Goal: Entertainment & Leisure: Browse casually

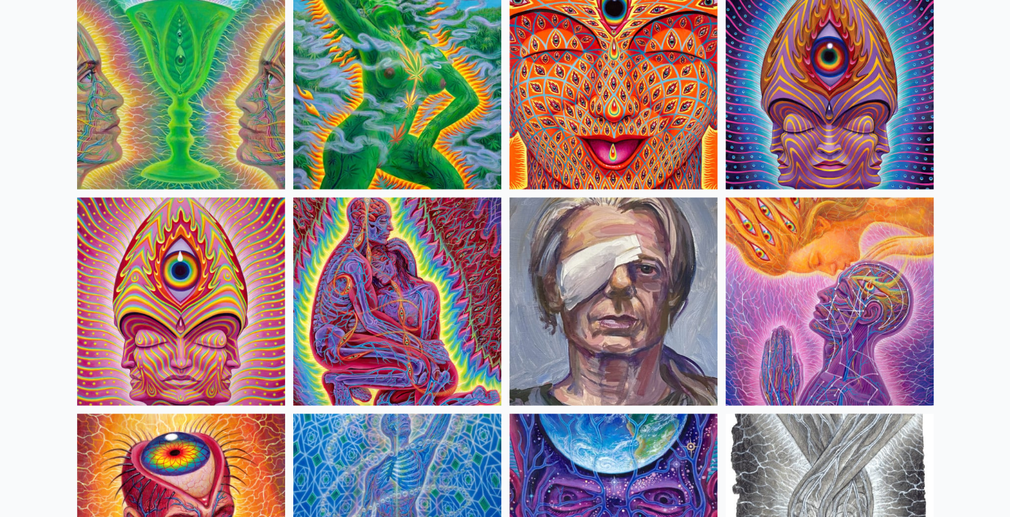
scroll to position [2724, 0]
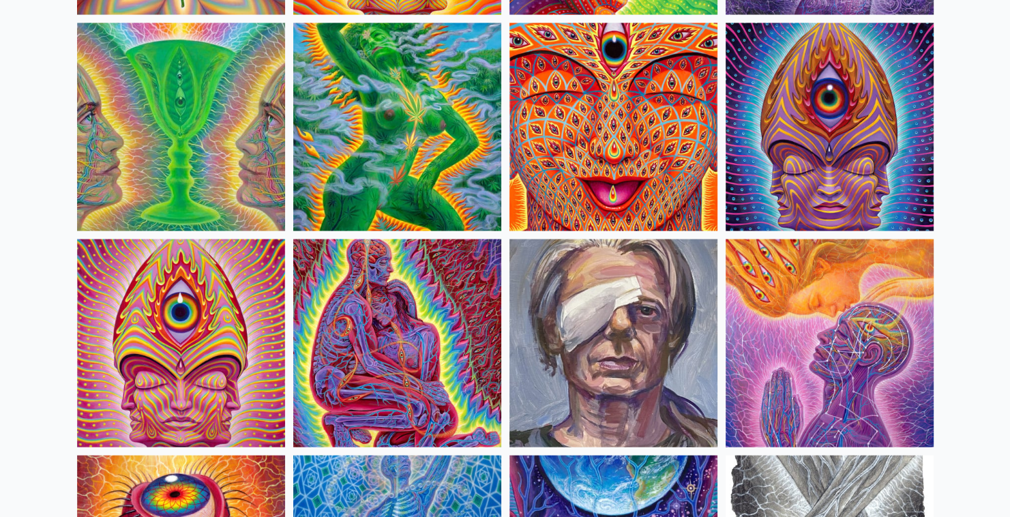
click at [630, 117] on img at bounding box center [614, 127] width 208 height 208
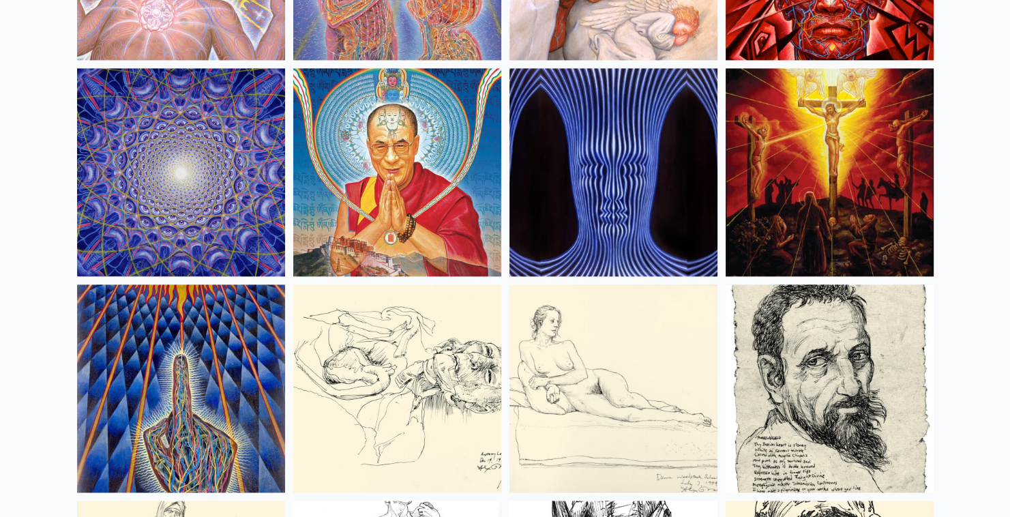
scroll to position [11958, 0]
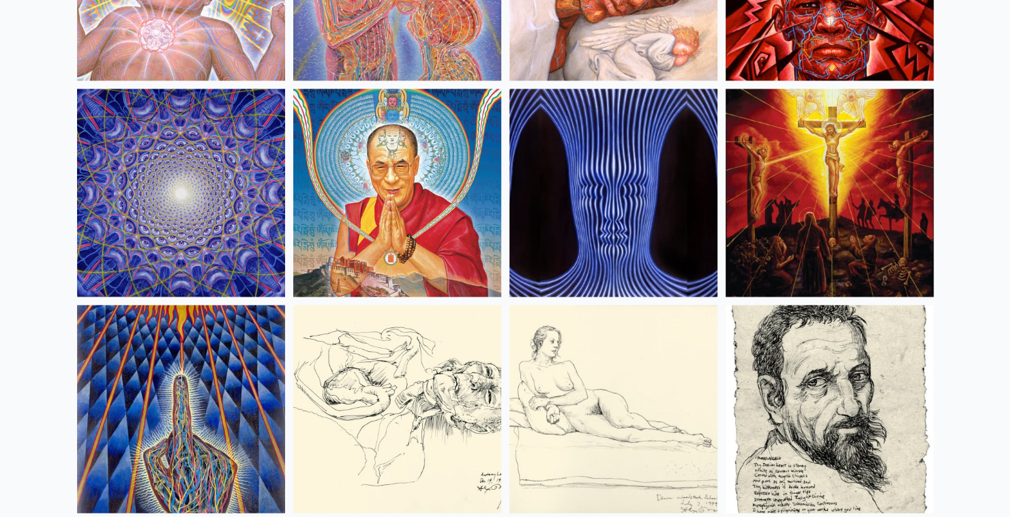
click at [851, 203] on img at bounding box center [830, 193] width 208 height 208
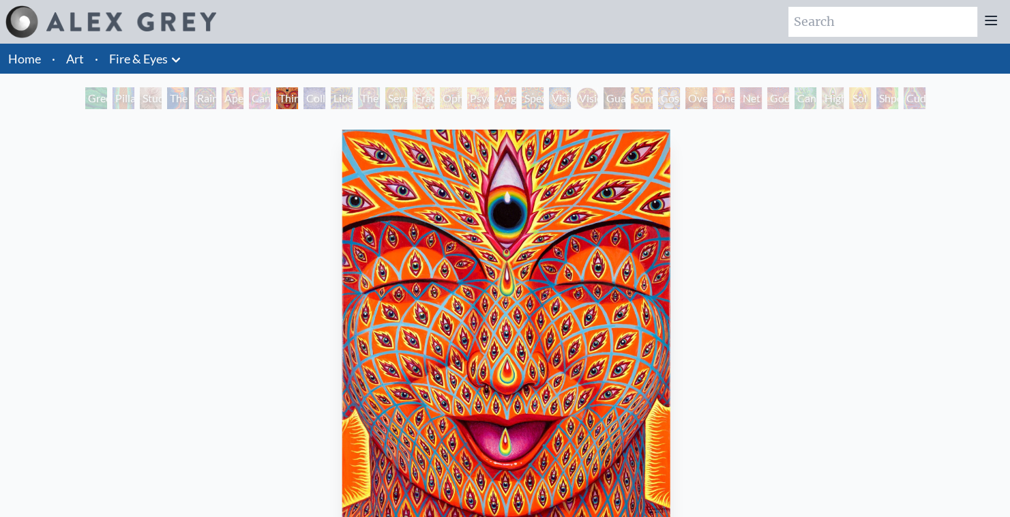
click at [493, 272] on img "8 / 31" at bounding box center [506, 336] width 328 height 413
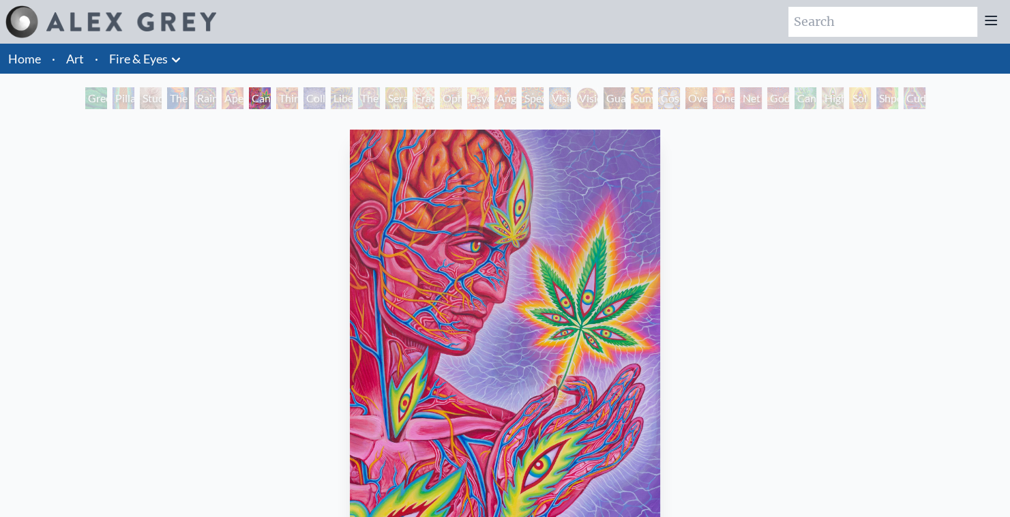
click at [279, 99] on div "Third Eye Tears of Joy" at bounding box center [287, 98] width 22 height 22
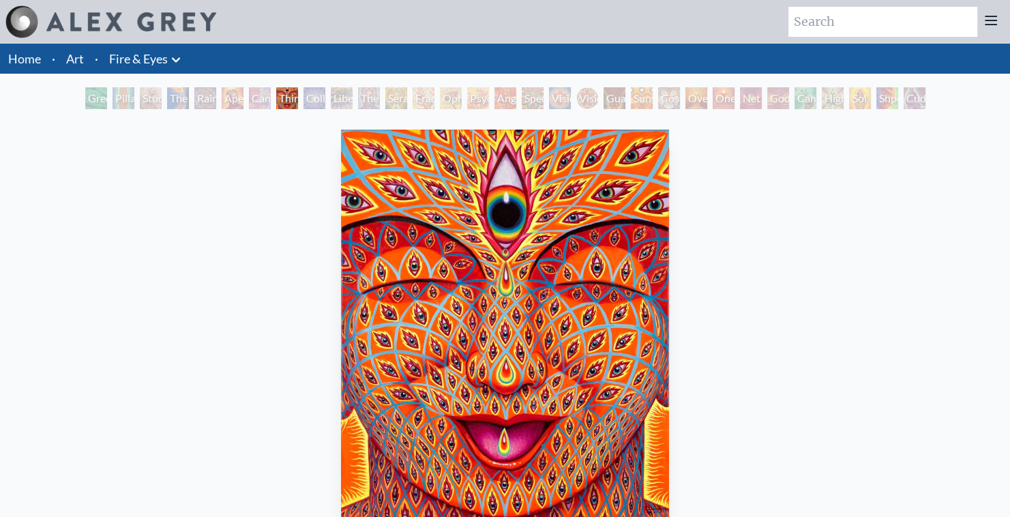
click at [481, 238] on img "8 / 31" at bounding box center [505, 336] width 328 height 413
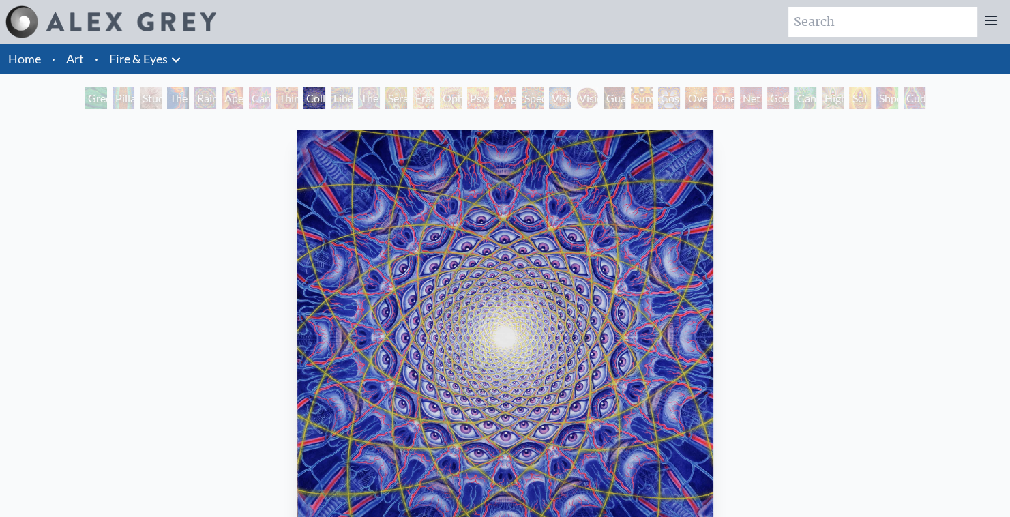
click at [308, 102] on div "Collective Vision" at bounding box center [315, 98] width 22 height 22
click at [259, 100] on div "Cannabis Sutra" at bounding box center [260, 98] width 22 height 22
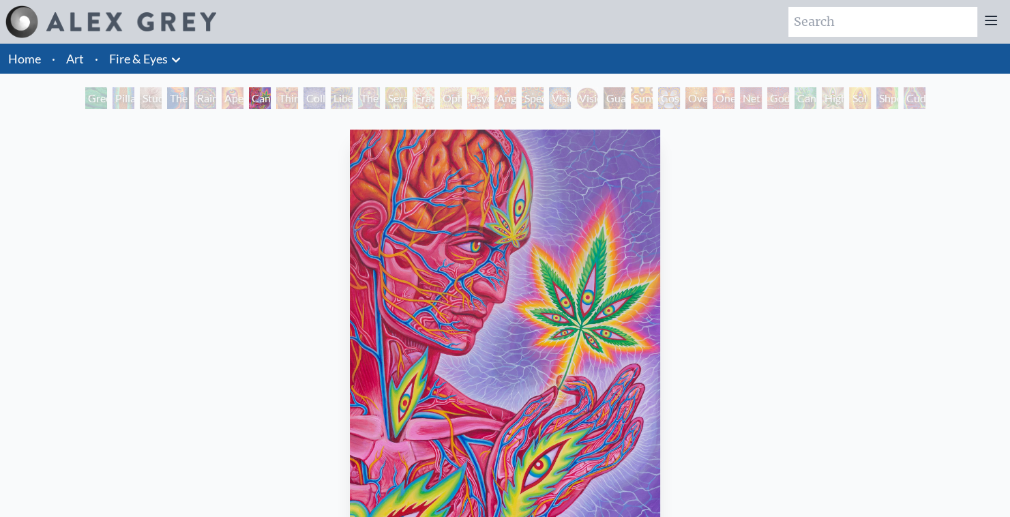
click at [338, 109] on div "Green Hand Pillar of Awareness Study for the Great Turn The Torch Rainbow Eye R…" at bounding box center [506, 100] width 846 height 26
click at [283, 98] on div "Third Eye Tears of Joy" at bounding box center [287, 98] width 22 height 22
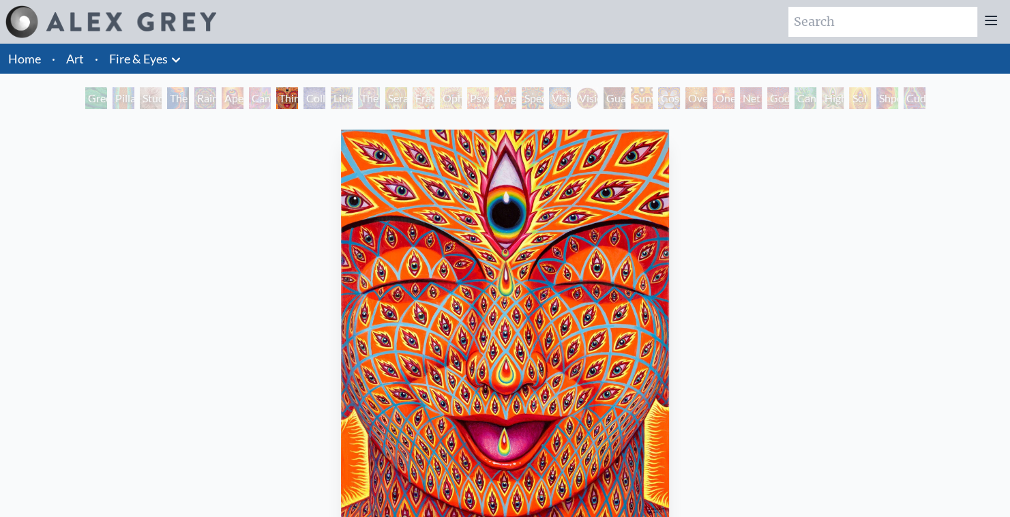
click at [428, 293] on img "8 / 31" at bounding box center [505, 336] width 328 height 413
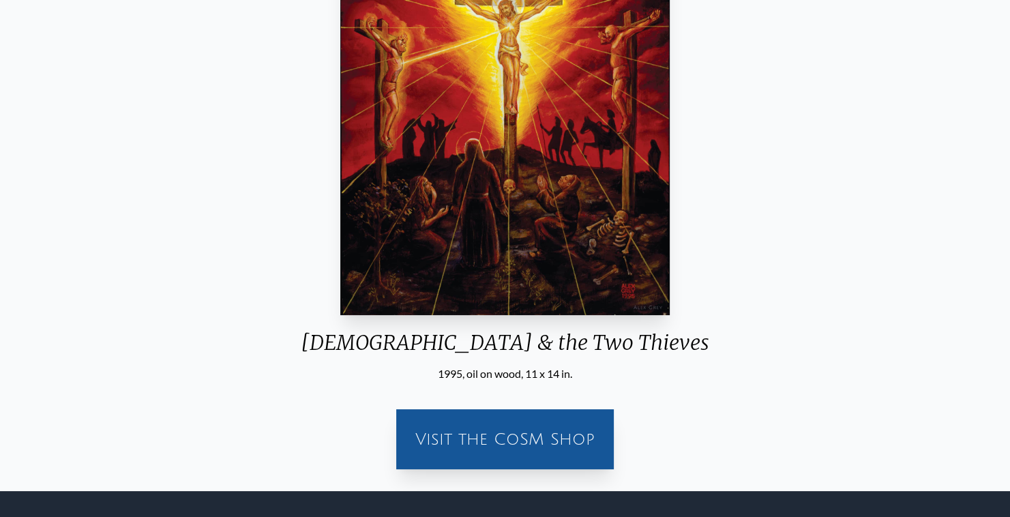
scroll to position [252, 0]
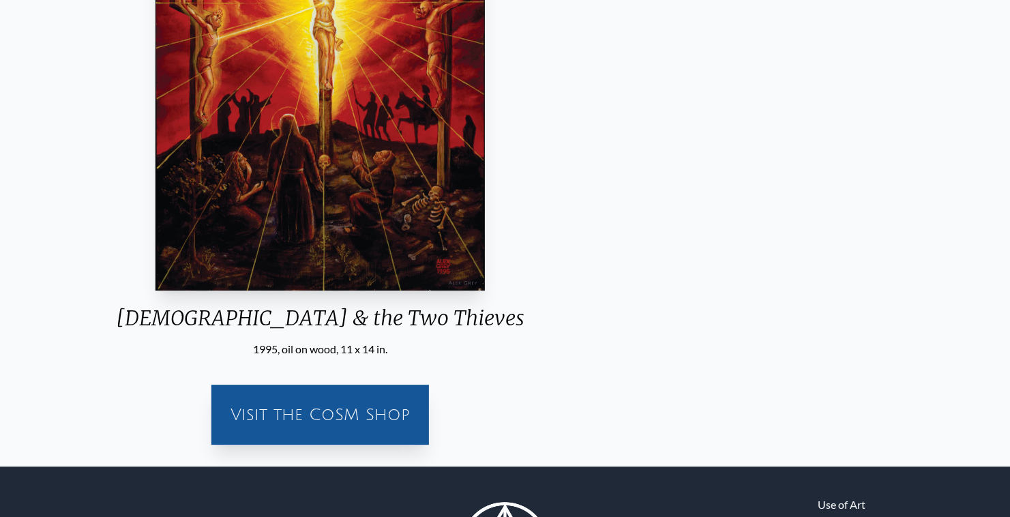
click at [728, 304] on div "Christ & the Two Thieves 1995, oil on wood, 11 x 14 in. Visit the CoSM Shop" at bounding box center [320, 164] width 1010 height 606
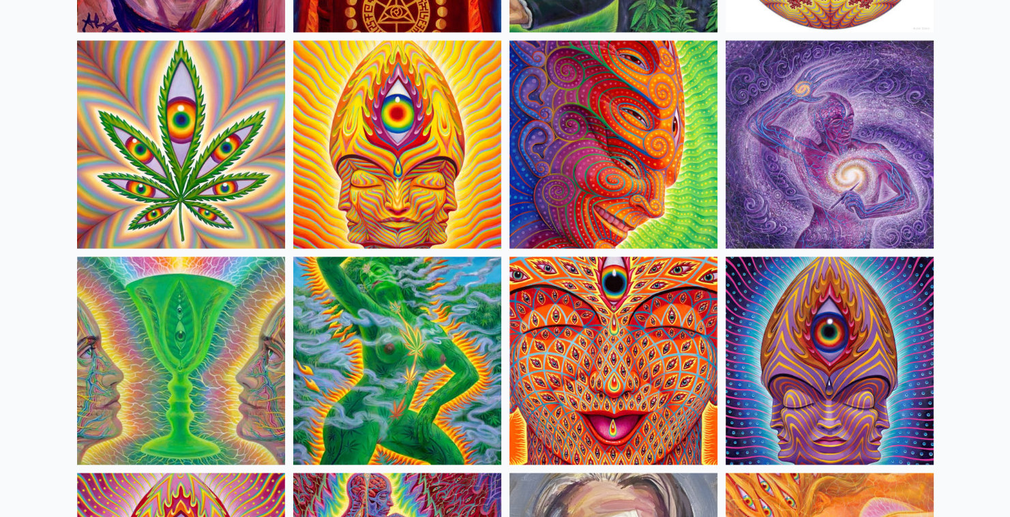
scroll to position [2470, 0]
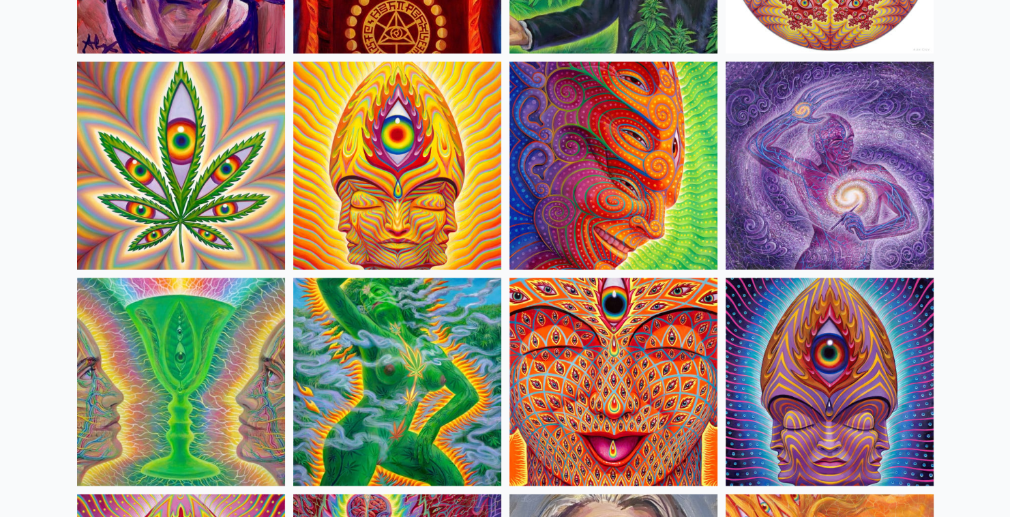
click at [770, 172] on img at bounding box center [830, 165] width 208 height 208
click at [596, 368] on img at bounding box center [614, 382] width 208 height 208
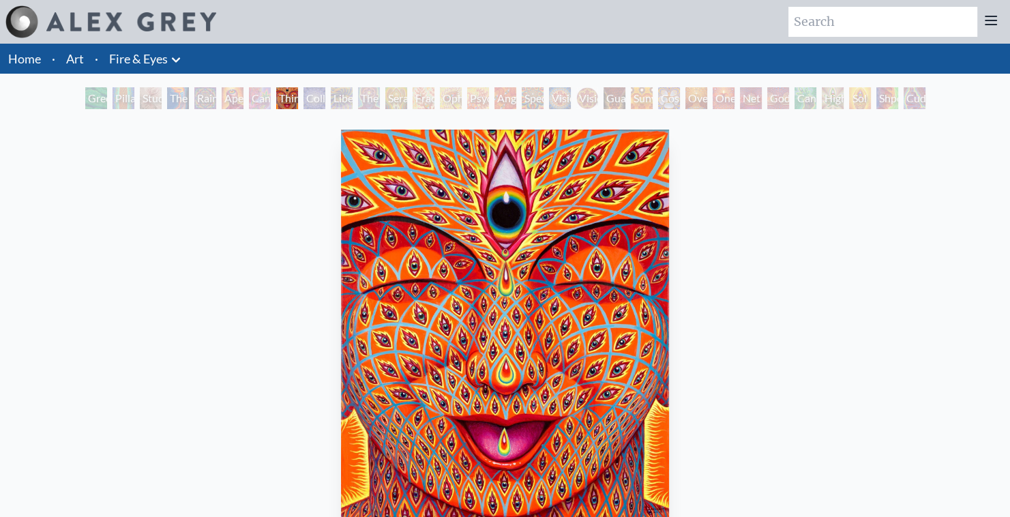
click at [807, 95] on div "Cannafist" at bounding box center [806, 98] width 22 height 22
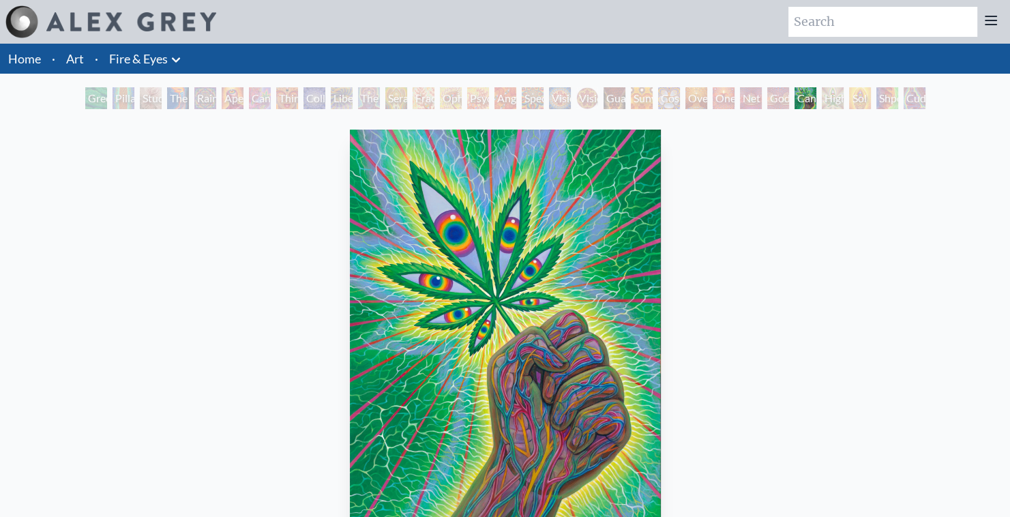
click at [788, 101] on div "Godself" at bounding box center [778, 98] width 22 height 22
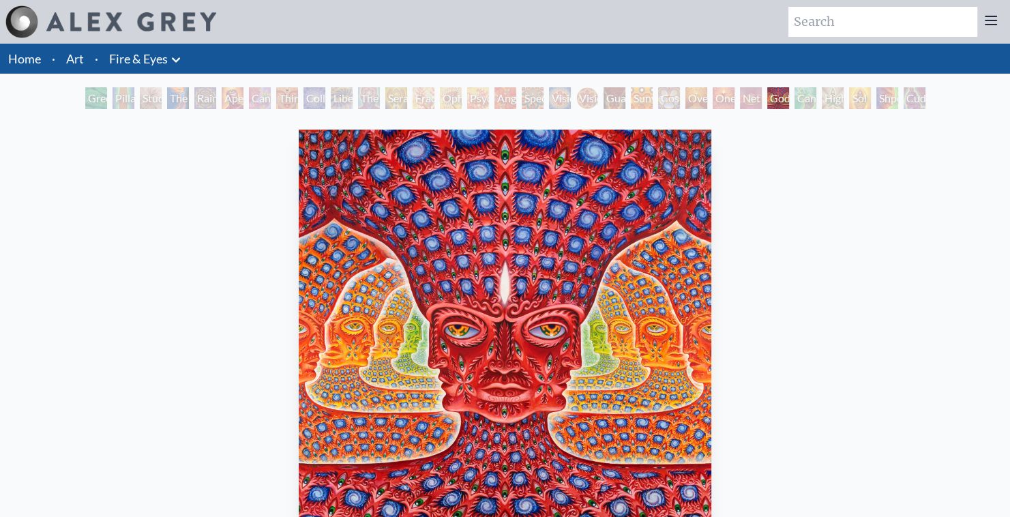
click at [331, 102] on div "Liberation Through Seeing" at bounding box center [342, 98] width 22 height 22
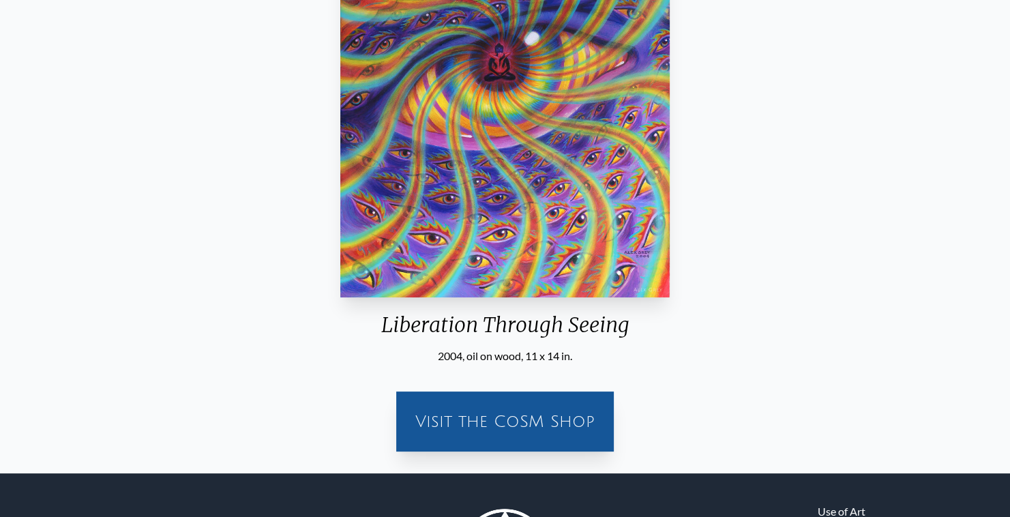
scroll to position [247, 0]
